Goal: Information Seeking & Learning: Understand process/instructions

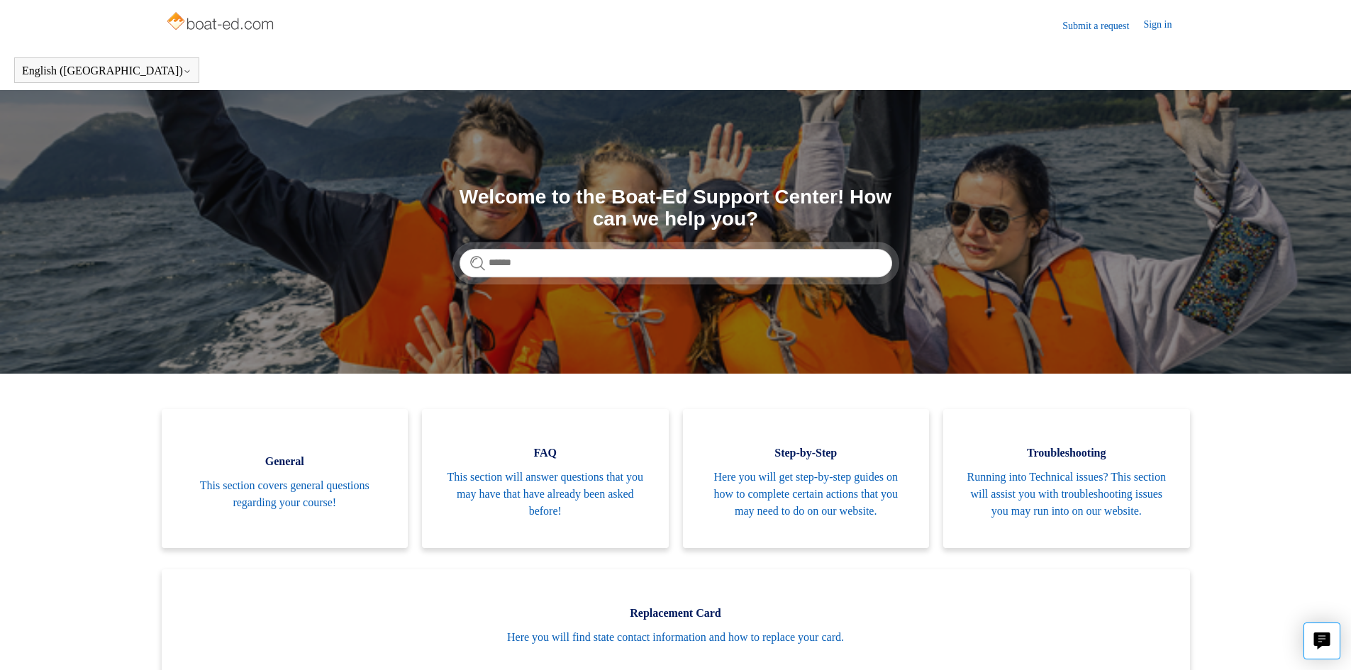
click at [1110, 18] on link "Submit a request" at bounding box center [1102, 25] width 81 height 15
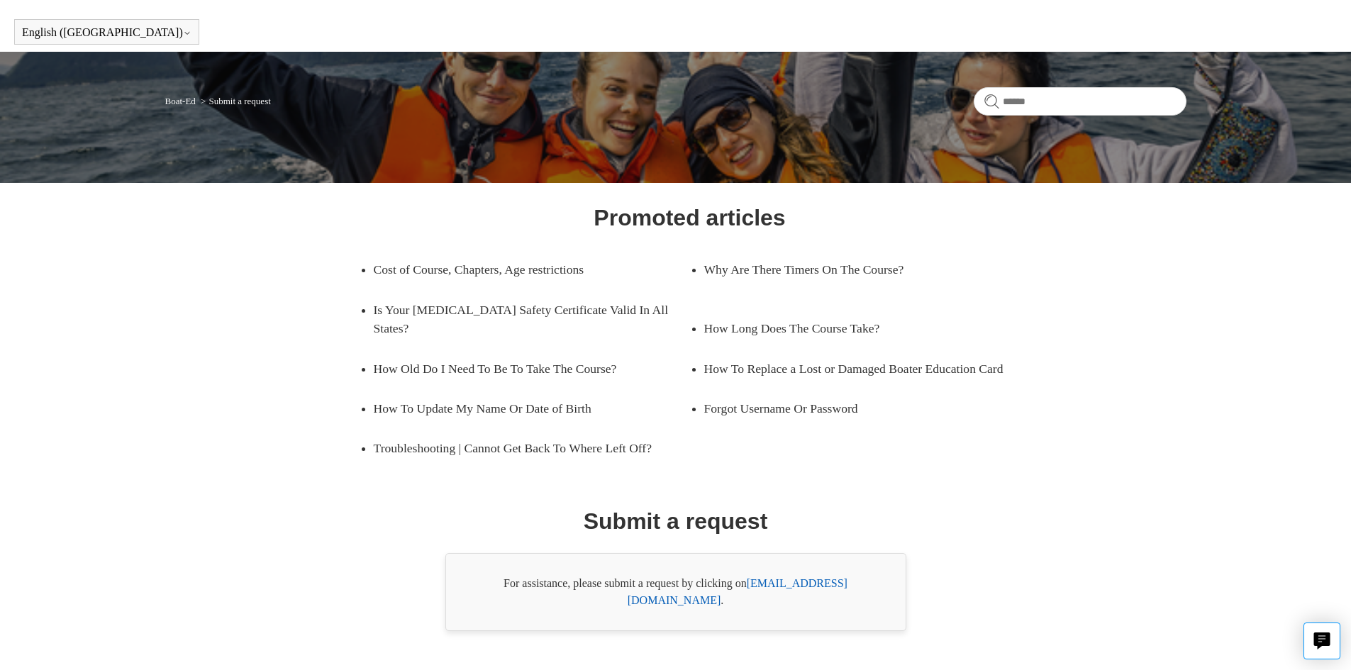
scroll to position [57, 0]
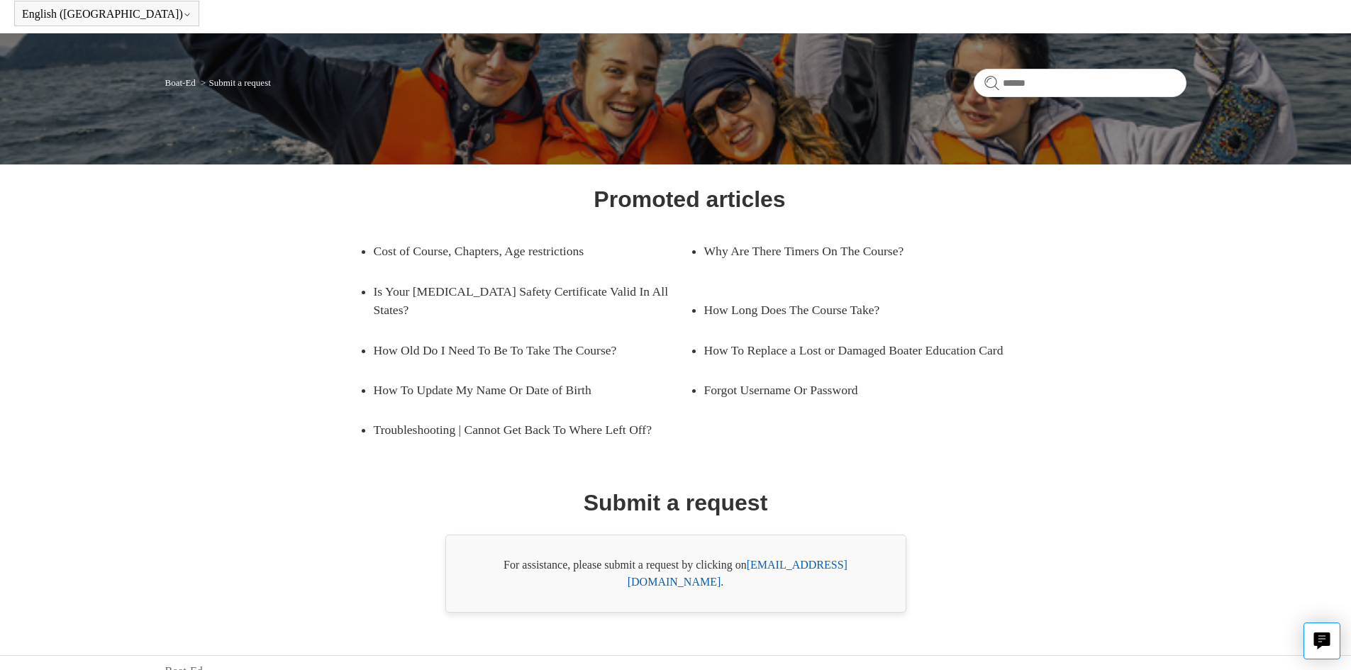
click at [817, 568] on link "support@boat-ed.com" at bounding box center [737, 573] width 220 height 29
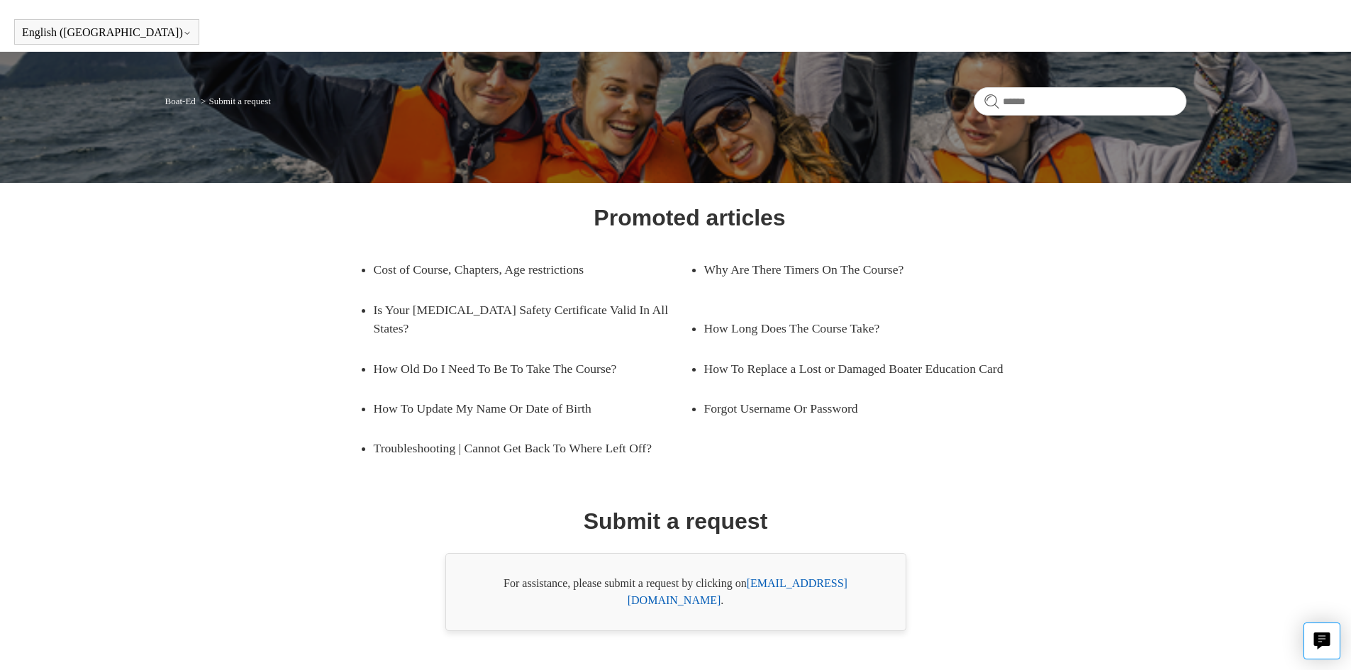
scroll to position [0, 0]
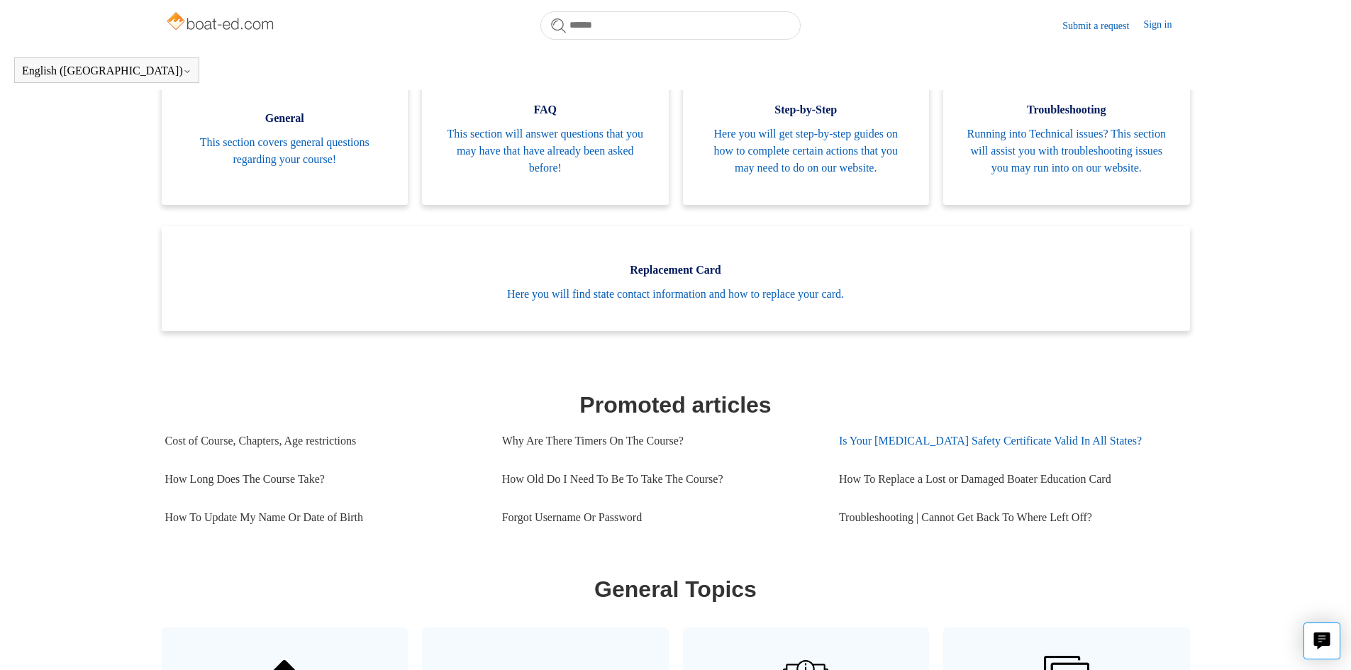
scroll to position [386, 0]
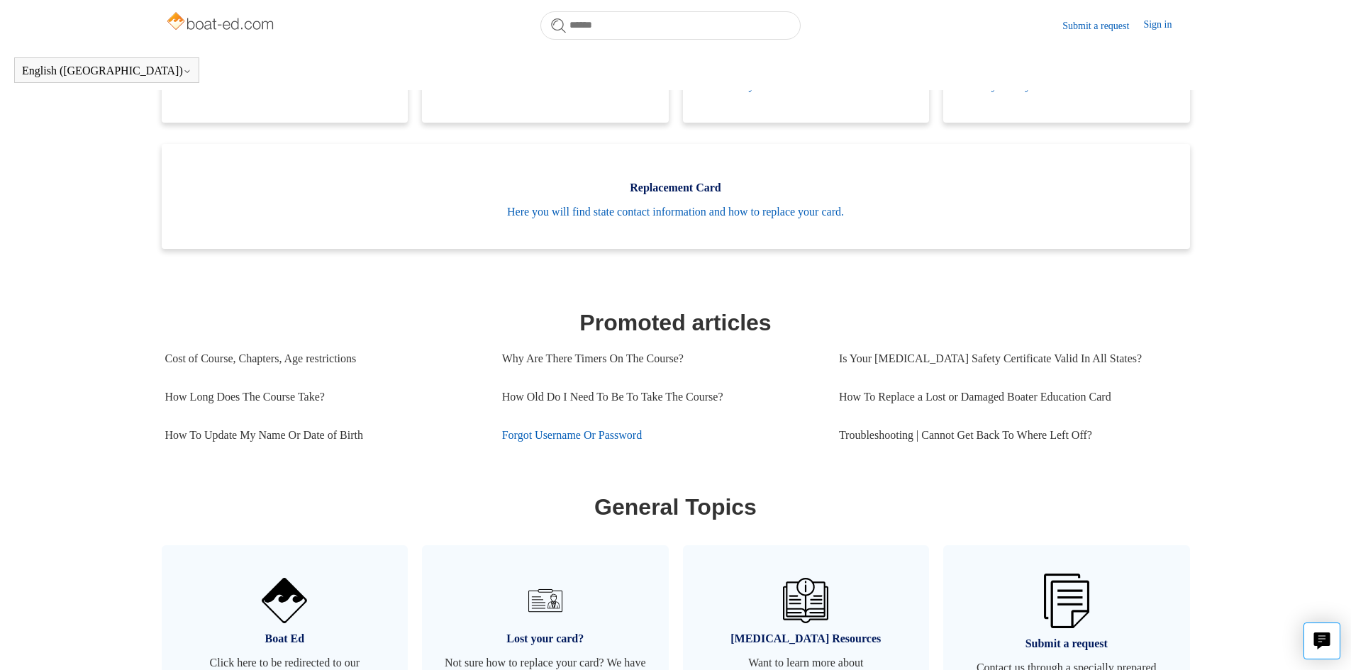
click at [611, 451] on link "Forgot Username Or Password" at bounding box center [660, 435] width 316 height 38
